Goal: Task Accomplishment & Management: Use online tool/utility

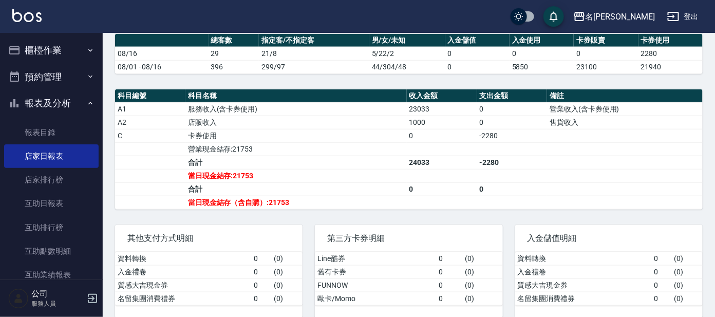
scroll to position [304, 0]
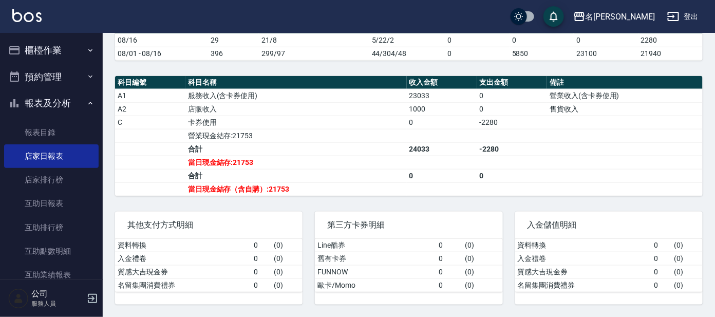
click at [63, 66] on button "預約管理" at bounding box center [51, 77] width 95 height 27
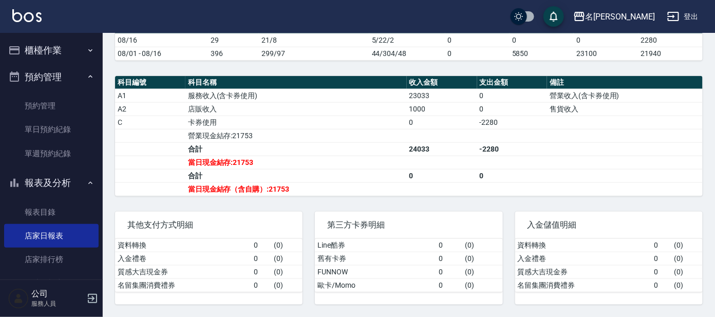
click at [68, 55] on button "櫃檯作業" at bounding box center [51, 50] width 95 height 27
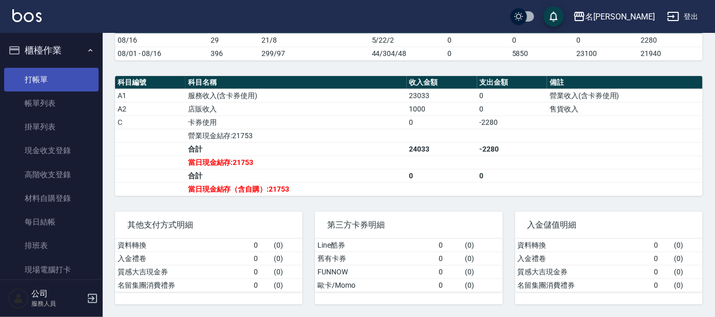
click at [66, 75] on link "打帳單" at bounding box center [51, 80] width 95 height 24
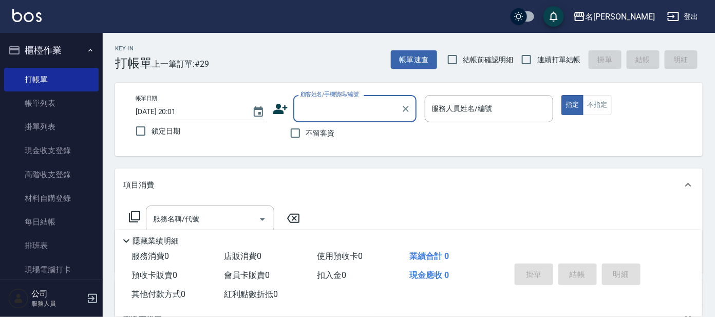
click at [325, 103] on input "顧客姓名/手機號碼/編號" at bounding box center [347, 109] width 99 height 18
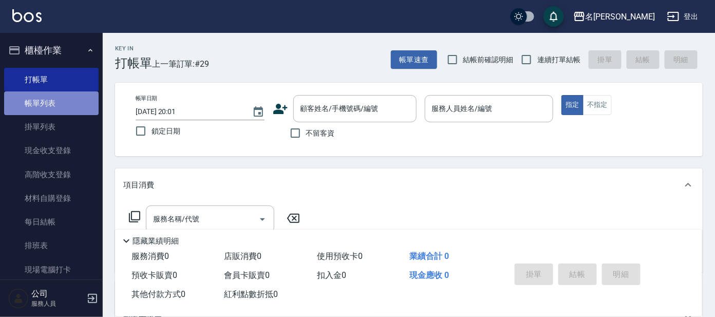
click at [72, 102] on link "帳單列表" at bounding box center [51, 103] width 95 height 24
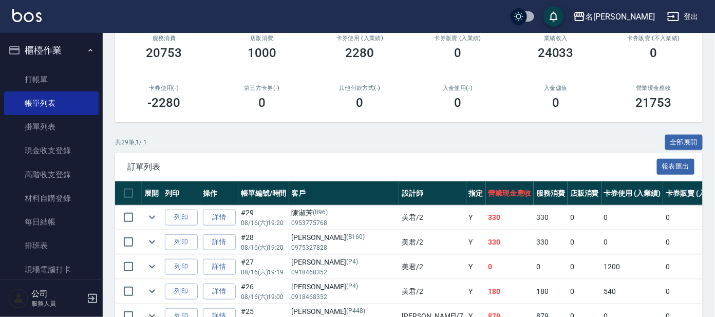
scroll to position [192, 0]
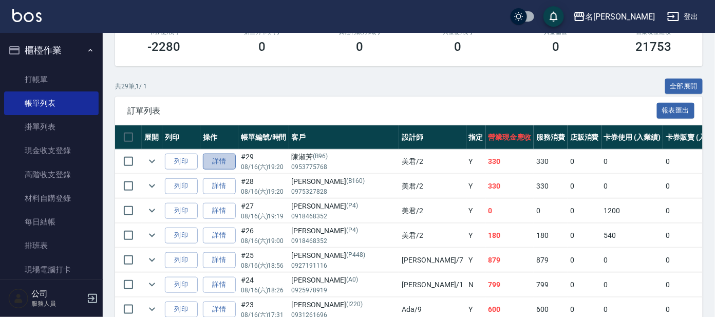
click at [226, 158] on link "詳情" at bounding box center [219, 162] width 33 height 16
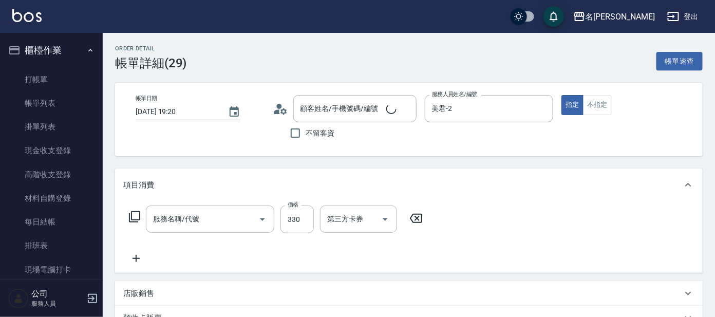
type input "[DATE] 19:20"
type input "美君-2"
type input "[PERSON_NAME]/0953775768/B96"
type input "高階洗髮(500)"
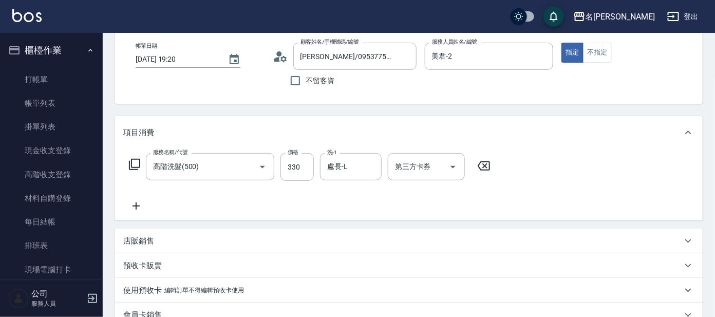
scroll to position [128, 0]
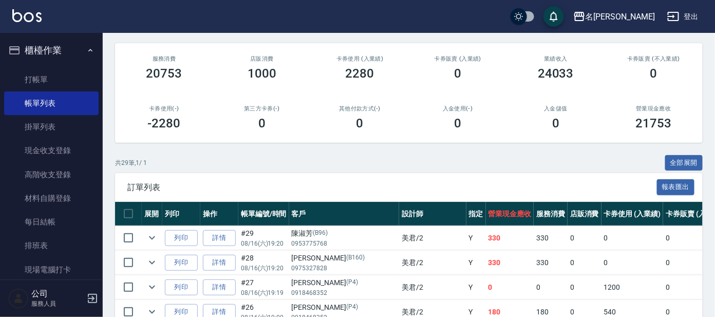
scroll to position [128, 0]
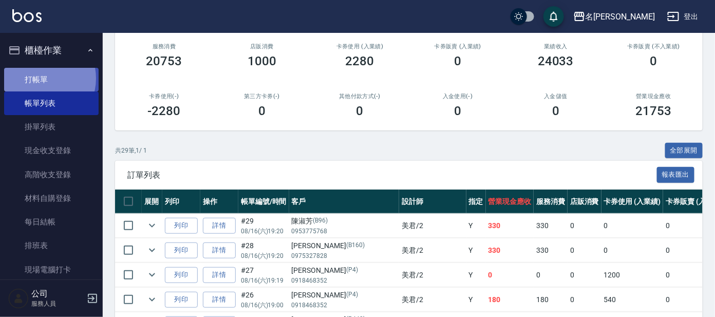
click at [41, 78] on link "打帳單" at bounding box center [51, 80] width 95 height 24
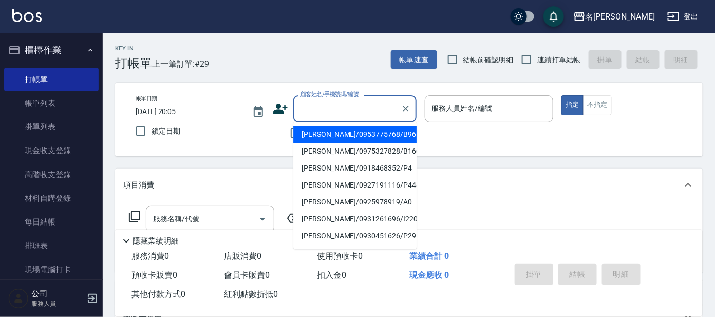
click at [344, 108] on input "顧客姓名/手機號碼/編號" at bounding box center [347, 109] width 99 height 18
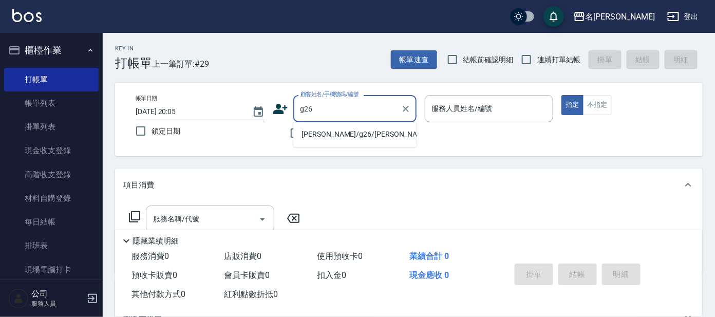
type input "[PERSON_NAME]/g26/[PERSON_NAME]"
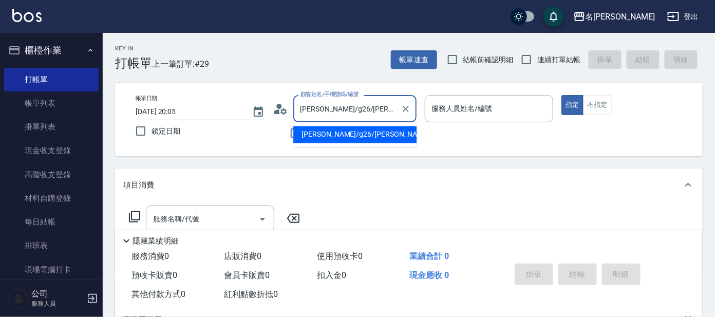
drag, startPoint x: 375, startPoint y: 104, endPoint x: 366, endPoint y: 118, distance: 16.4
click at [377, 104] on input "[PERSON_NAME]/g26/[PERSON_NAME]" at bounding box center [347, 109] width 99 height 18
click at [357, 134] on li "[PERSON_NAME]/g26/[PERSON_NAME]" at bounding box center [354, 134] width 123 height 17
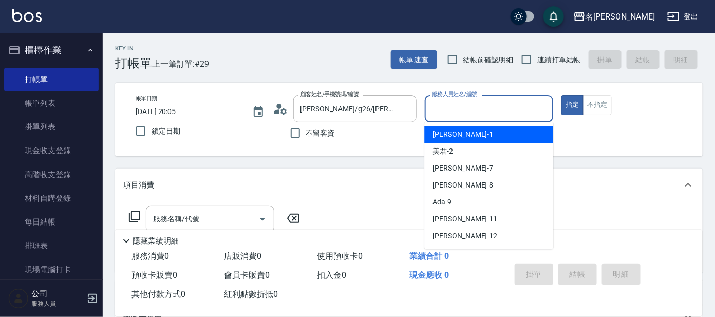
drag, startPoint x: 464, startPoint y: 109, endPoint x: 456, endPoint y: 137, distance: 28.8
click at [464, 113] on input "服務人員姓名/編號" at bounding box center [490, 109] width 120 height 18
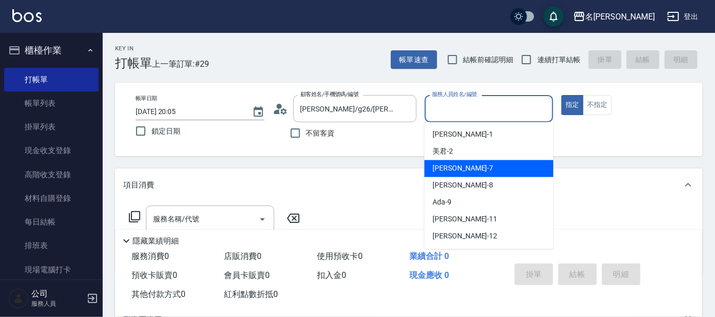
click at [444, 172] on span "[PERSON_NAME] -7" at bounding box center [463, 168] width 61 height 11
type input "[PERSON_NAME]-7"
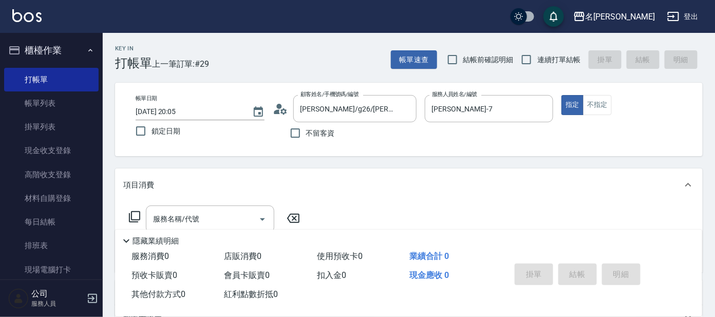
click at [137, 215] on icon at bounding box center [135, 217] width 12 height 12
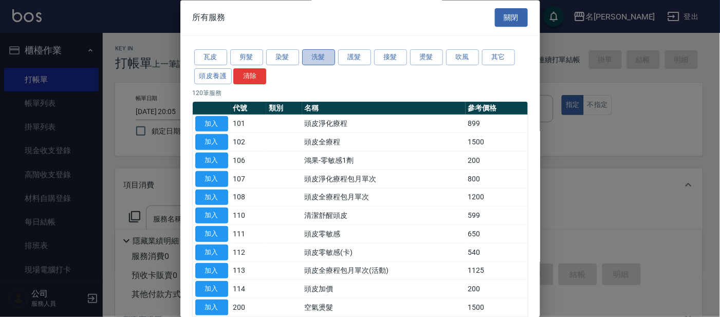
click at [310, 56] on button "洗髮" at bounding box center [318, 58] width 33 height 16
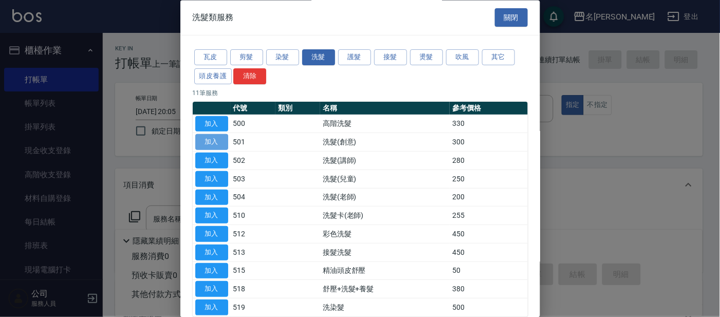
click at [211, 141] on button "加入" at bounding box center [211, 143] width 33 height 16
type input "洗髮(創意)(501)"
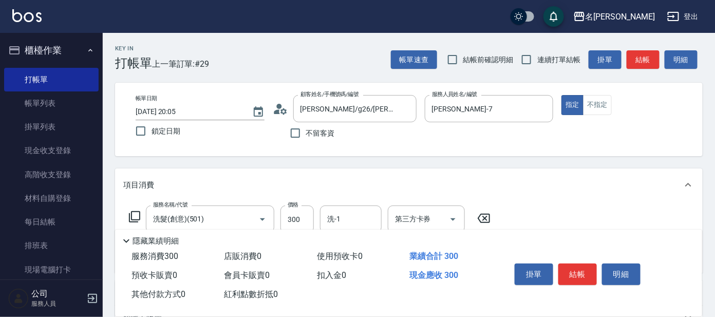
click at [134, 215] on icon at bounding box center [135, 217] width 12 height 12
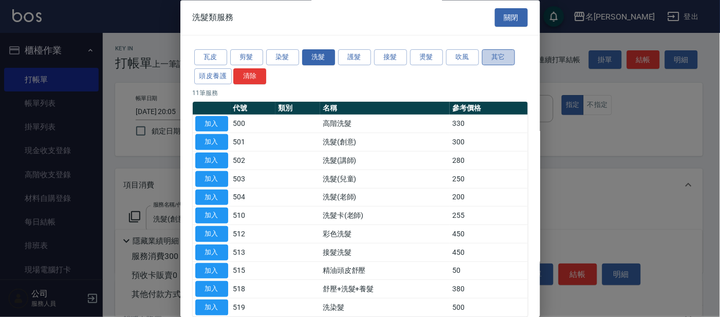
click at [493, 57] on button "其它" at bounding box center [498, 58] width 33 height 16
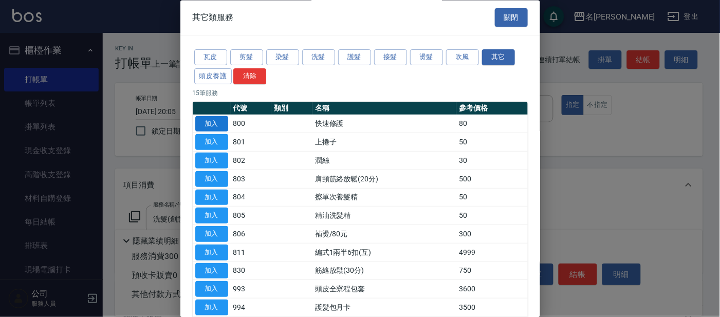
click at [205, 122] on button "加入" at bounding box center [211, 124] width 33 height 16
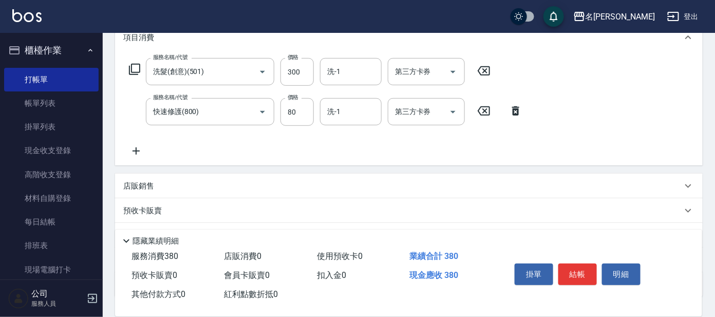
scroll to position [148, 0]
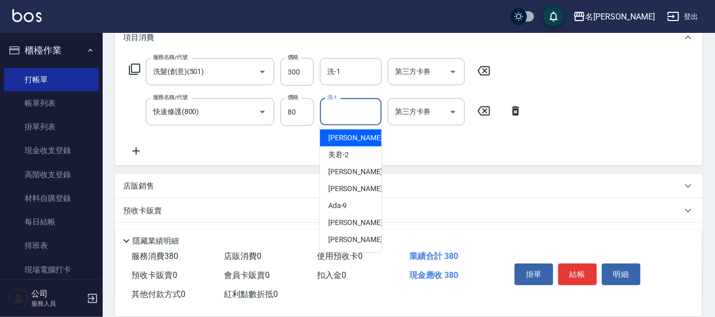
click at [351, 106] on input "洗-1" at bounding box center [351, 112] width 52 height 18
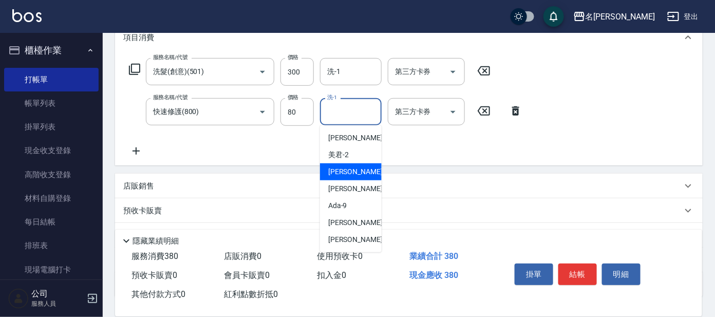
drag, startPoint x: 342, startPoint y: 169, endPoint x: 364, endPoint y: 159, distance: 24.4
click at [342, 170] on span "[PERSON_NAME] -7" at bounding box center [358, 172] width 61 height 11
type input "[PERSON_NAME]-7"
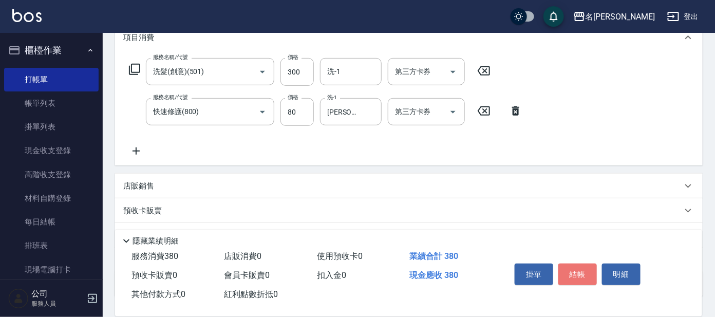
click at [581, 274] on button "結帳" at bounding box center [578, 275] width 39 height 22
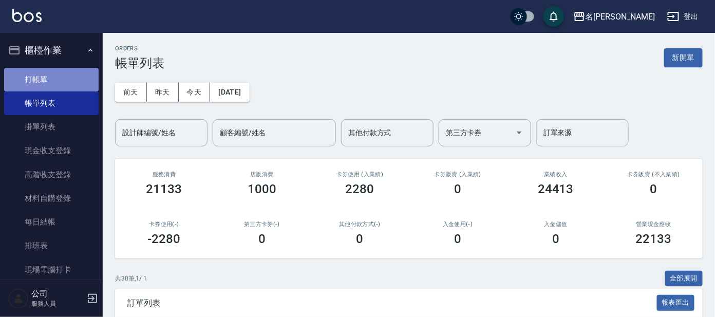
click at [63, 82] on link "打帳單" at bounding box center [51, 80] width 95 height 24
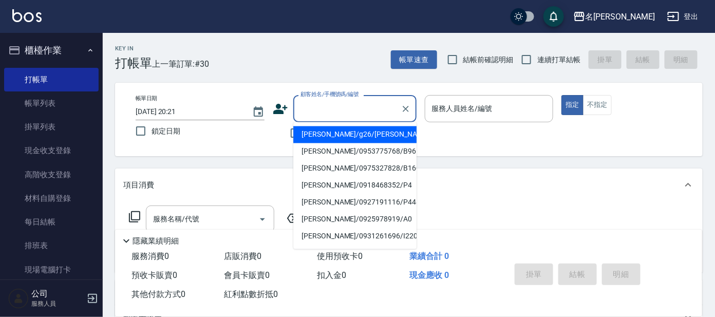
click at [310, 112] on input "顧客姓名/手機號碼/編號" at bounding box center [347, 109] width 99 height 18
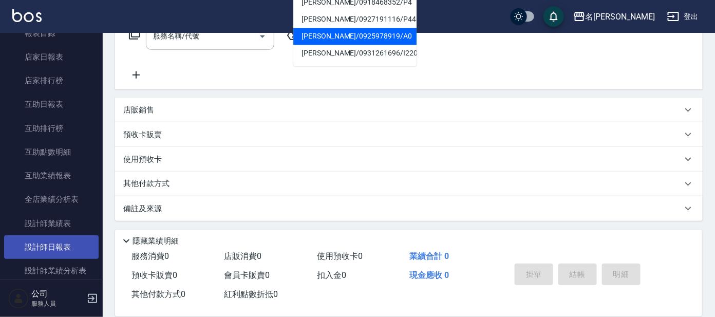
scroll to position [268, 0]
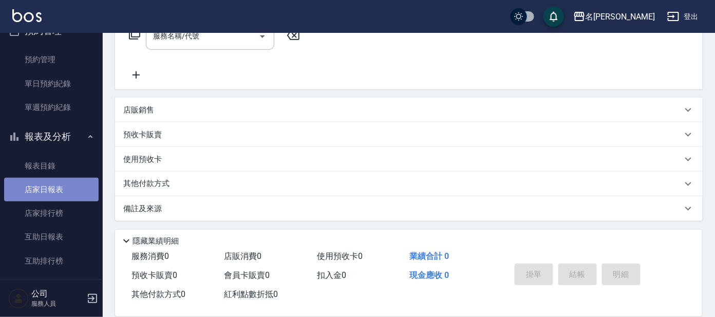
click at [56, 190] on link "店家日報表" at bounding box center [51, 190] width 95 height 24
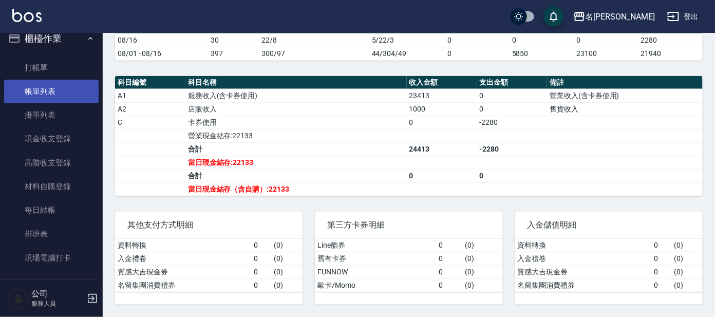
scroll to position [11, 0]
click at [47, 91] on link "帳單列表" at bounding box center [51, 92] width 95 height 24
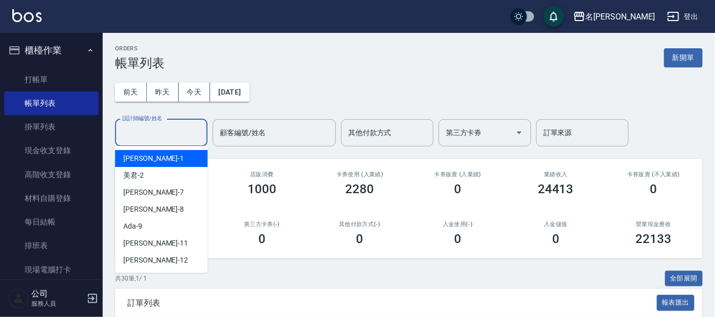
click at [159, 135] on input "設計師編號/姓名" at bounding box center [161, 133] width 83 height 18
click at [160, 154] on div "[PERSON_NAME] -1" at bounding box center [161, 158] width 93 height 17
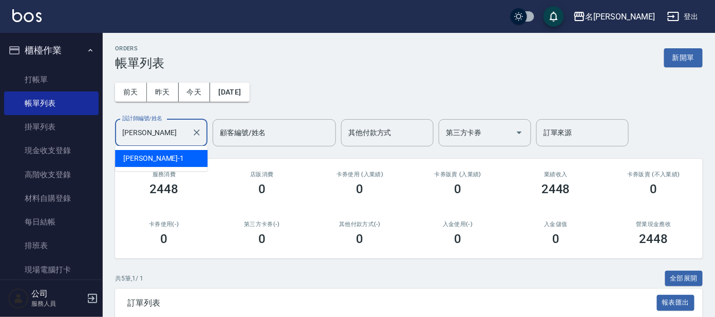
type input "宥"
type input "美"
type input "小"
type input "A"
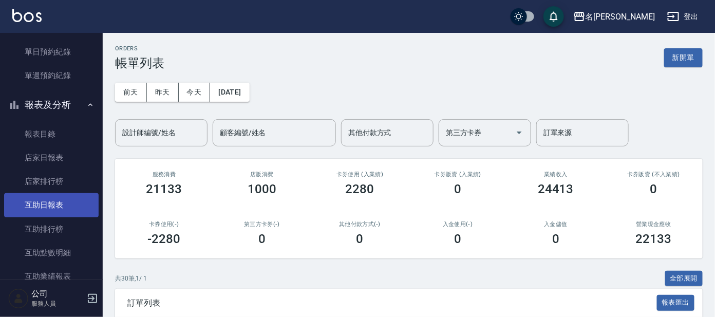
scroll to position [321, 0]
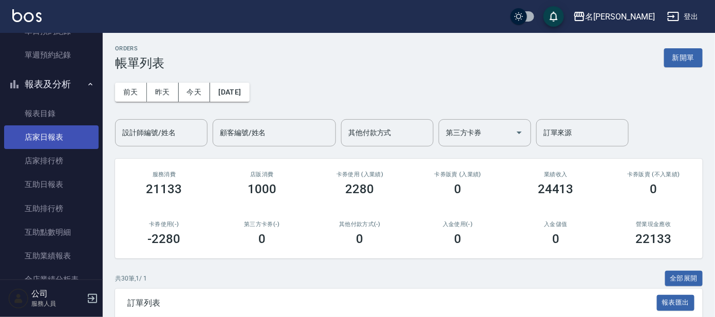
click at [53, 134] on link "店家日報表" at bounding box center [51, 137] width 95 height 24
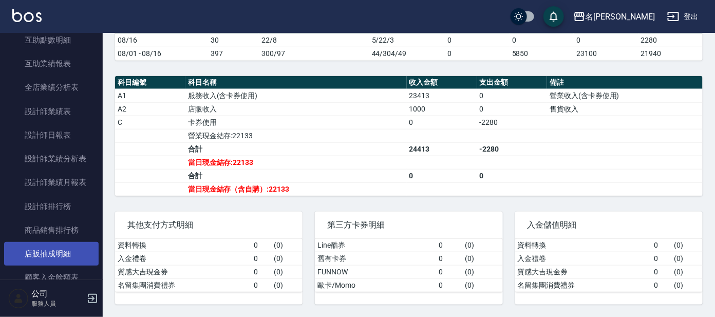
scroll to position [513, 0]
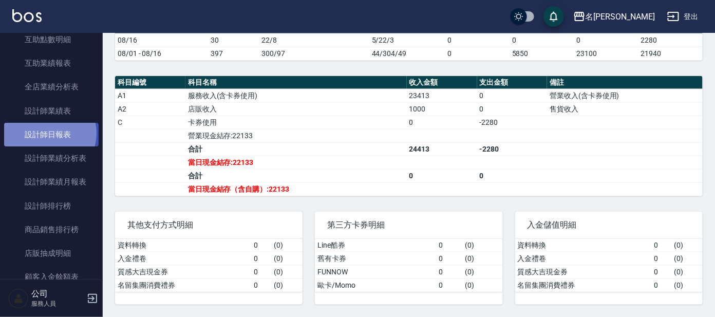
click at [48, 133] on link "設計師日報表" at bounding box center [51, 135] width 95 height 24
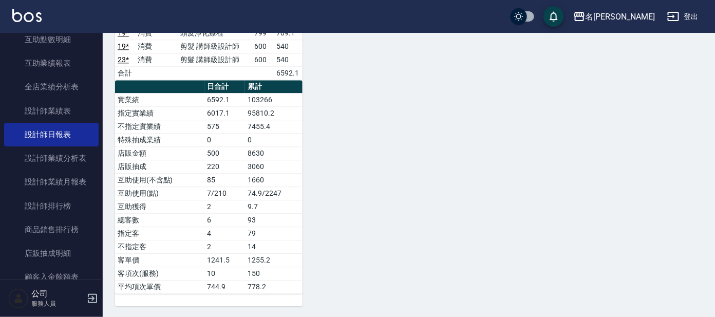
scroll to position [836, 0]
